Goal: Task Accomplishment & Management: Use online tool/utility

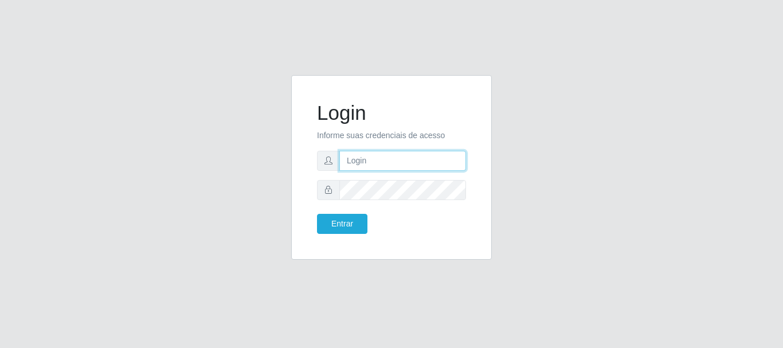
click at [411, 169] on input "text" at bounding box center [403, 161] width 127 height 20
drag, startPoint x: 391, startPoint y: 163, endPoint x: 436, endPoint y: 163, distance: 45.3
click at [436, 163] on input "ian@galiottoAa123456" at bounding box center [403, 161] width 127 height 20
type input "[PERSON_NAME]@[PERSON_NAME]"
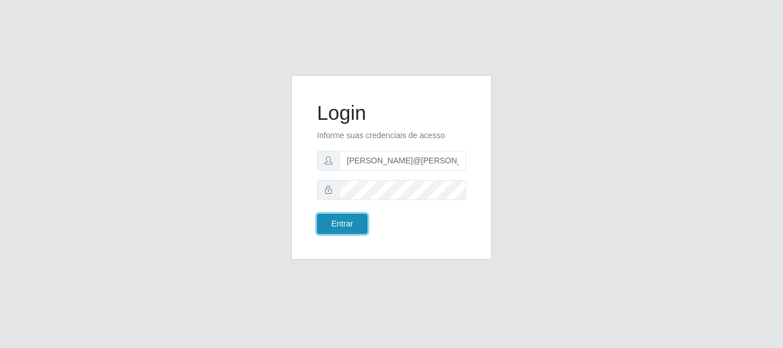
click at [352, 228] on button "Entrar" at bounding box center [342, 224] width 50 height 20
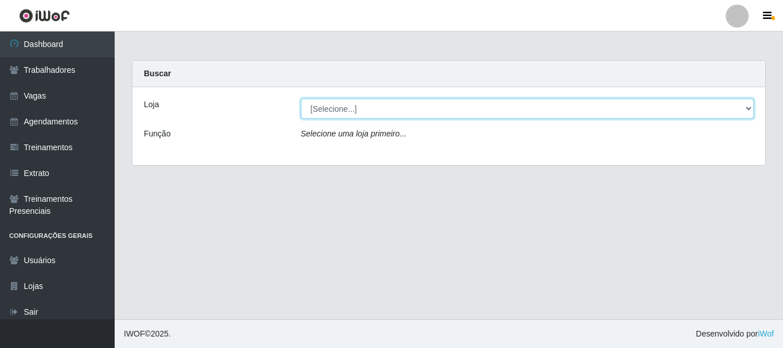
click at [413, 106] on select "[Selecione...] [GEOGRAPHIC_DATA]" at bounding box center [528, 109] width 454 height 20
select select "279"
click at [301, 99] on select "[Selecione...] [GEOGRAPHIC_DATA]" at bounding box center [528, 109] width 454 height 20
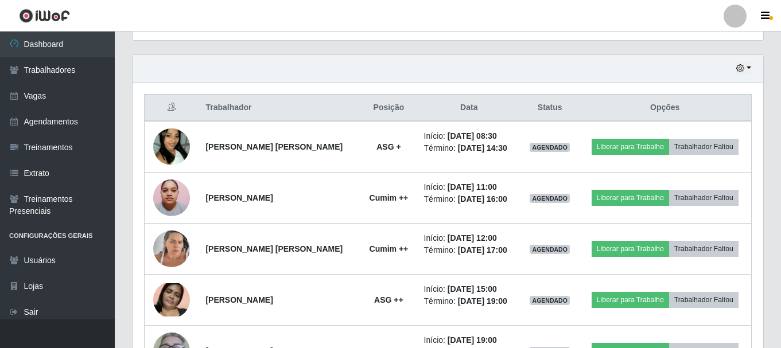
scroll to position [401, 0]
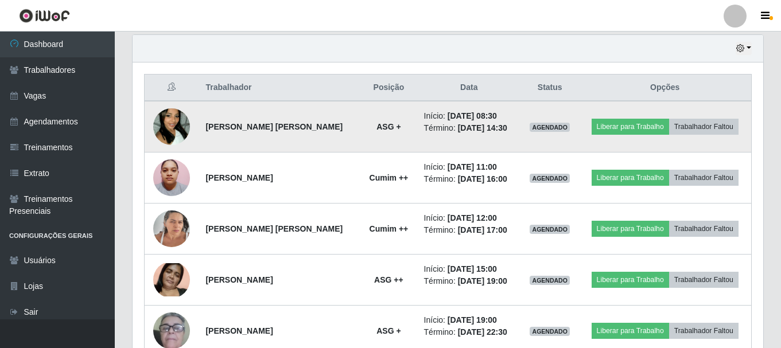
click at [173, 134] on img at bounding box center [171, 126] width 37 height 65
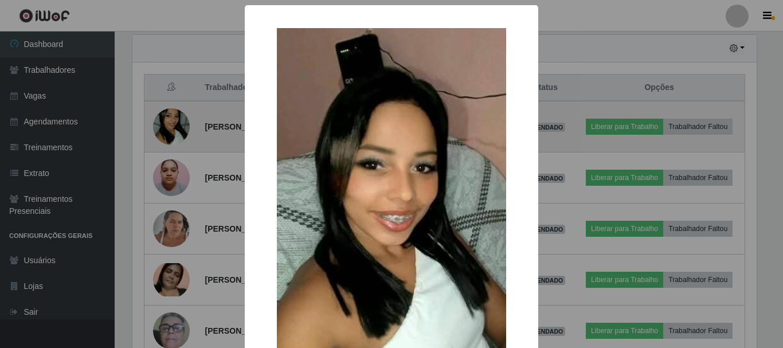
click at [173, 134] on div "× OK Cancel" at bounding box center [391, 174] width 783 height 348
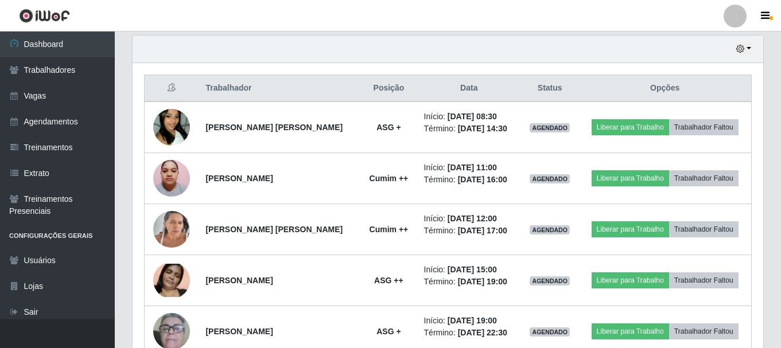
scroll to position [401, 0]
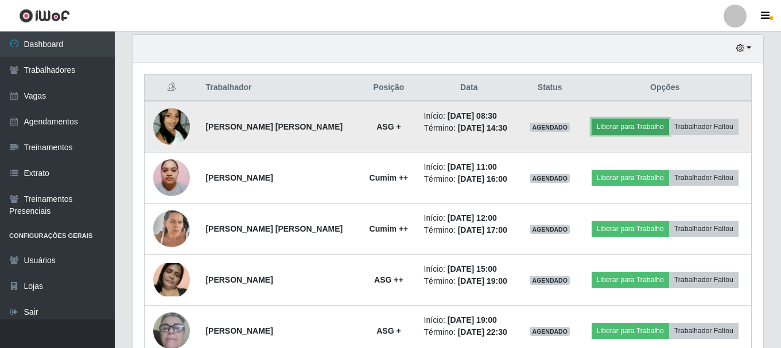
click at [616, 119] on button "Liberar para Trabalho" at bounding box center [629, 127] width 77 height 16
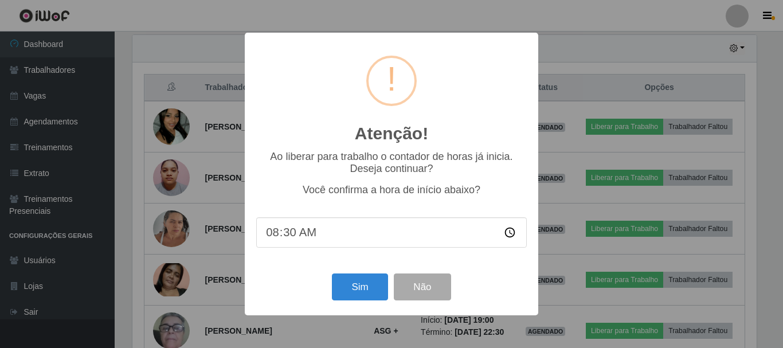
drag, startPoint x: 635, startPoint y: 233, endPoint x: 628, endPoint y: 229, distance: 8.2
click at [629, 230] on div "Atenção! × Ao liberar para trabalho o contador de horas já inicia. Deseja conti…" at bounding box center [391, 174] width 783 height 348
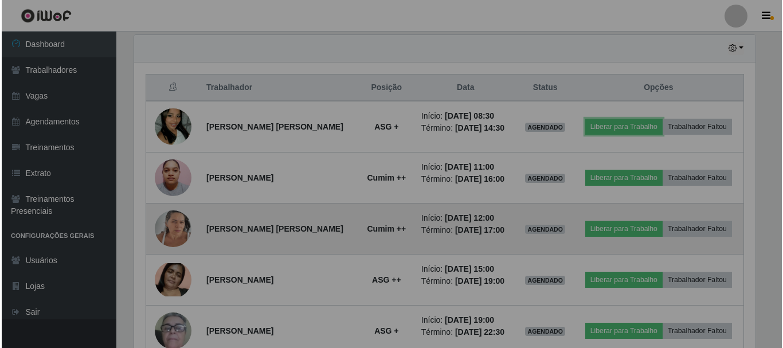
scroll to position [238, 630]
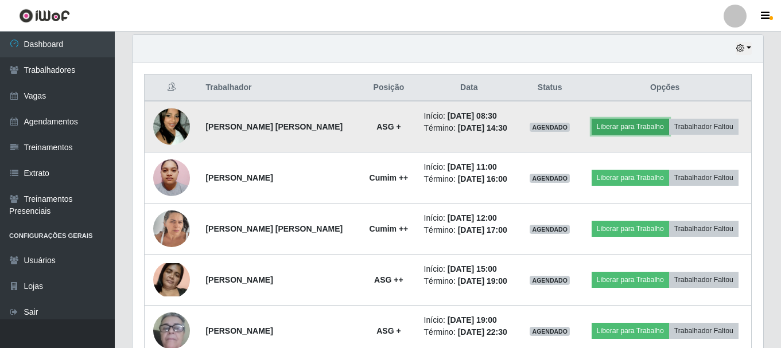
click at [612, 127] on button "Liberar para Trabalho" at bounding box center [629, 127] width 77 height 16
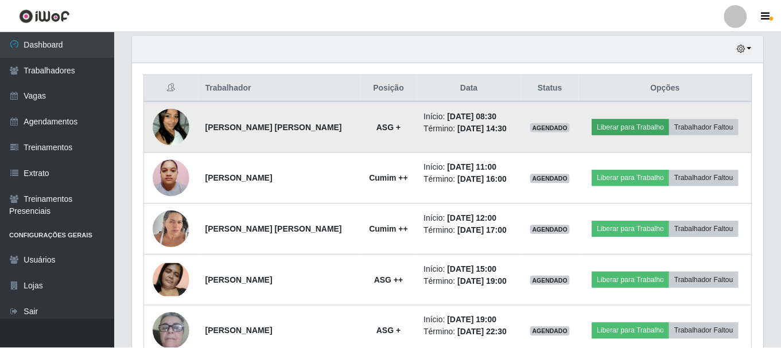
scroll to position [238, 625]
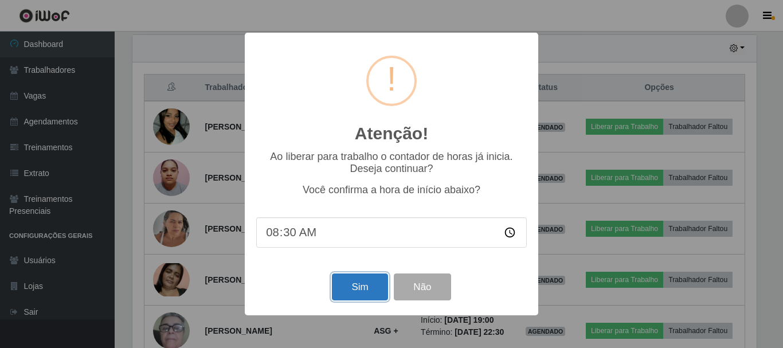
click at [357, 291] on button "Sim" at bounding box center [360, 287] width 56 height 27
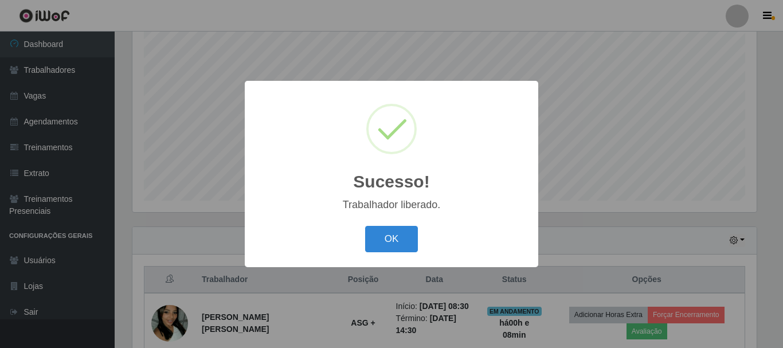
click at [365, 226] on button "OK" at bounding box center [391, 239] width 53 height 27
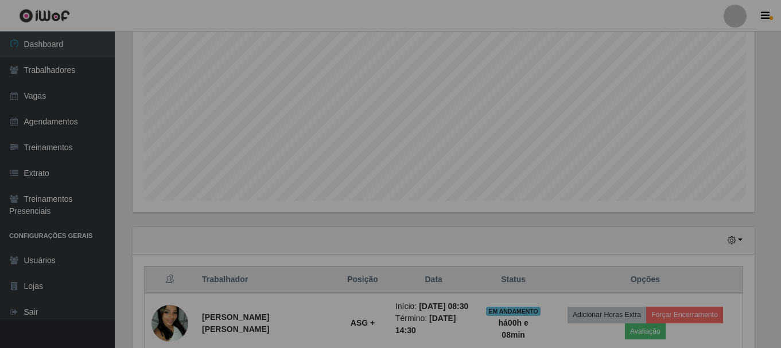
scroll to position [238, 630]
